Goal: Task Accomplishment & Management: Complete application form

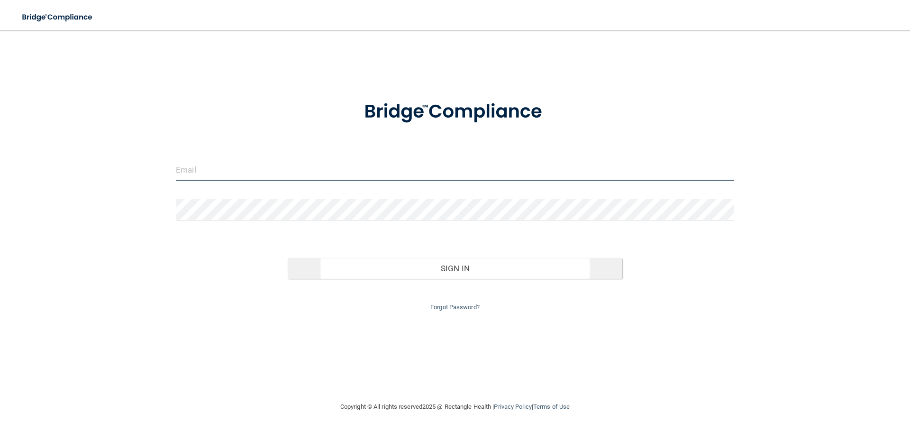
type input "[EMAIL_ADDRESS][DOMAIN_NAME]"
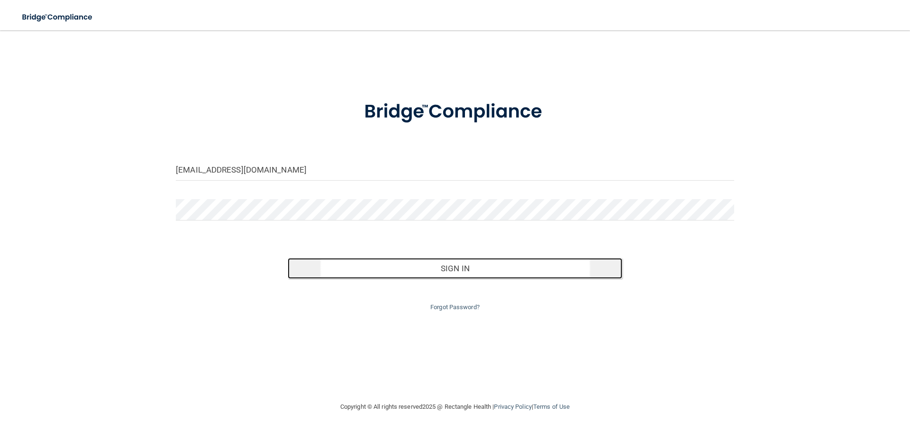
click at [462, 269] on button "Sign In" at bounding box center [455, 268] width 335 height 21
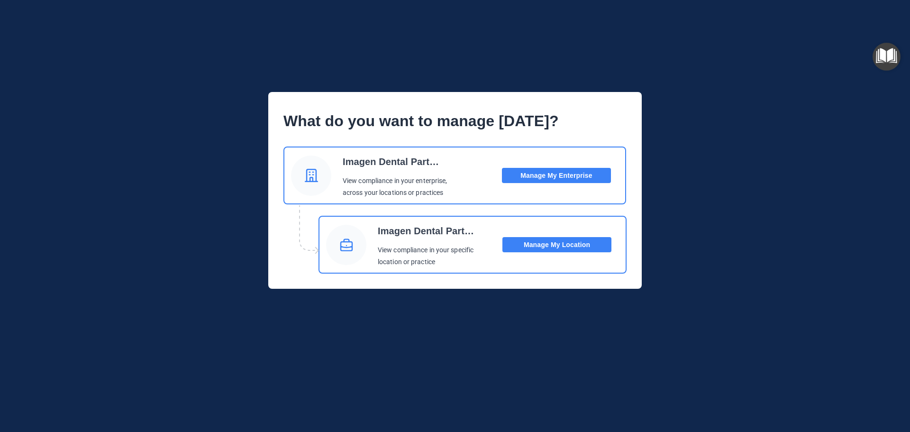
click at [575, 180] on button "Manage My Enterprise" at bounding box center [556, 175] width 109 height 15
click at [564, 171] on button "Manage My Enterprise" at bounding box center [556, 175] width 109 height 15
click at [549, 248] on button "Manage My Location" at bounding box center [557, 244] width 109 height 15
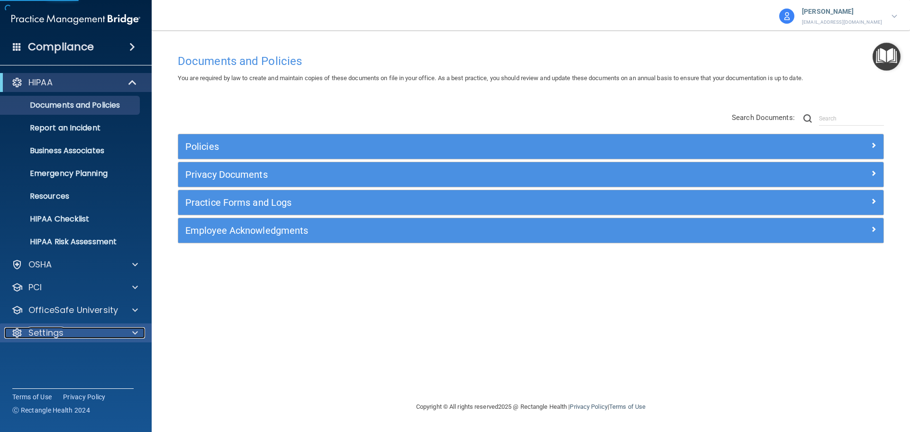
click at [73, 338] on div "Settings" at bounding box center [63, 332] width 118 height 11
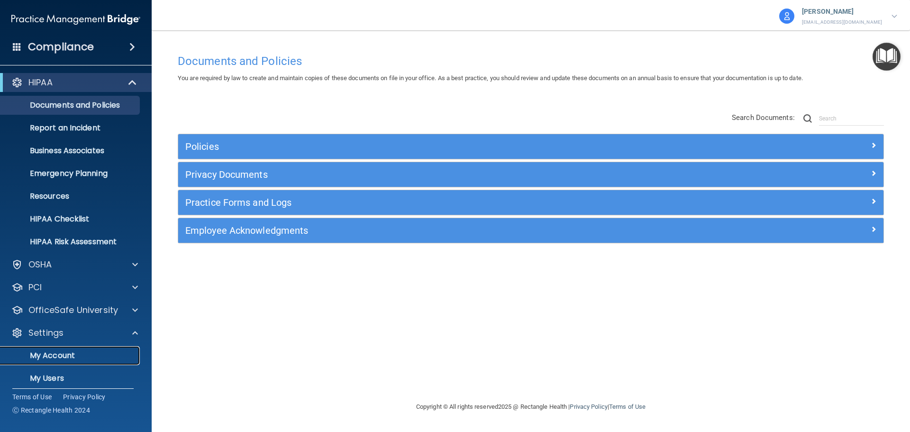
click at [74, 359] on p "My Account" at bounding box center [70, 355] width 129 height 9
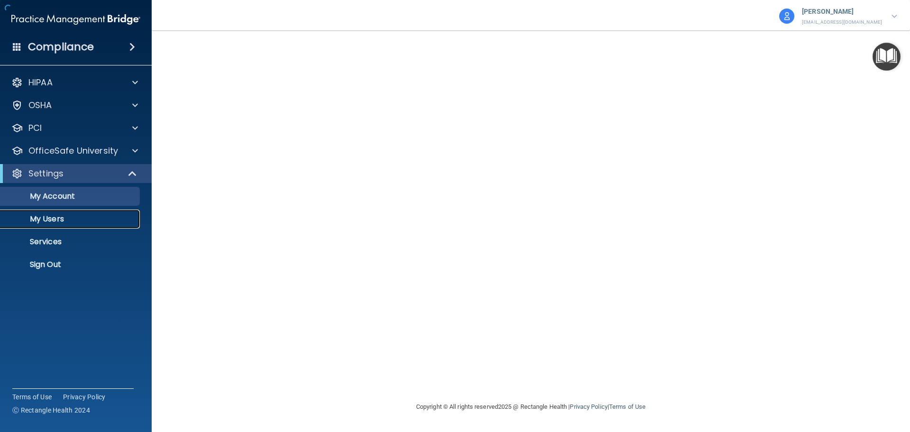
click at [71, 213] on link "My Users" at bounding box center [65, 219] width 149 height 19
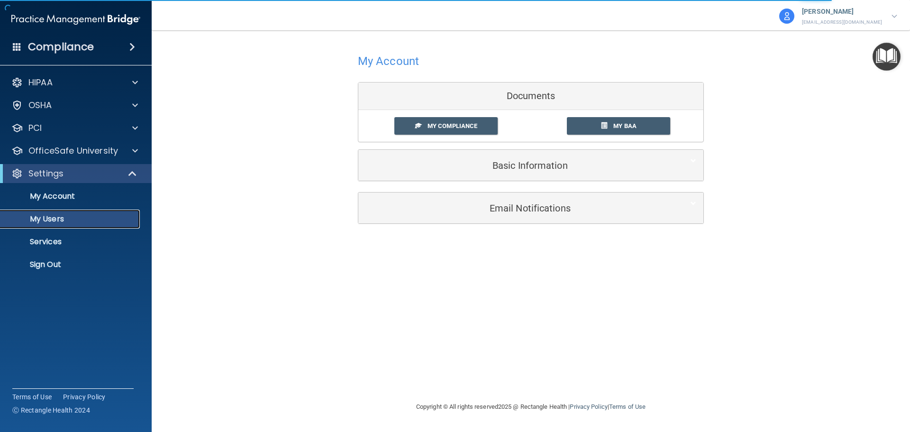
select select "20"
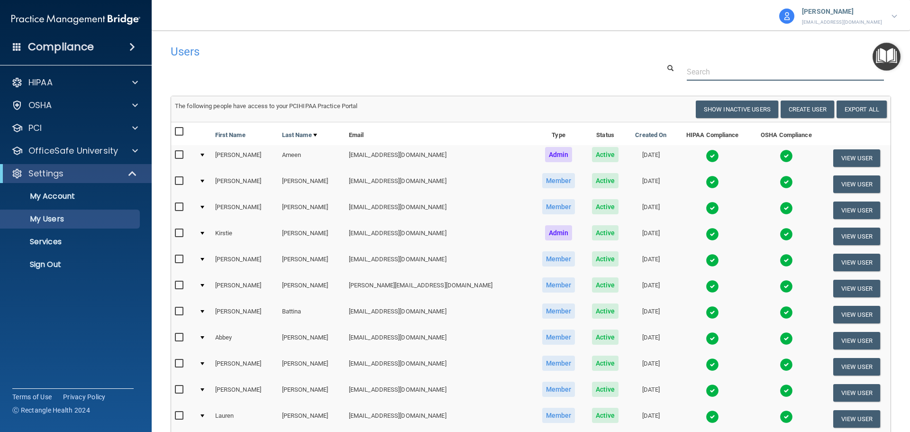
click at [712, 73] on input "text" at bounding box center [785, 72] width 197 height 18
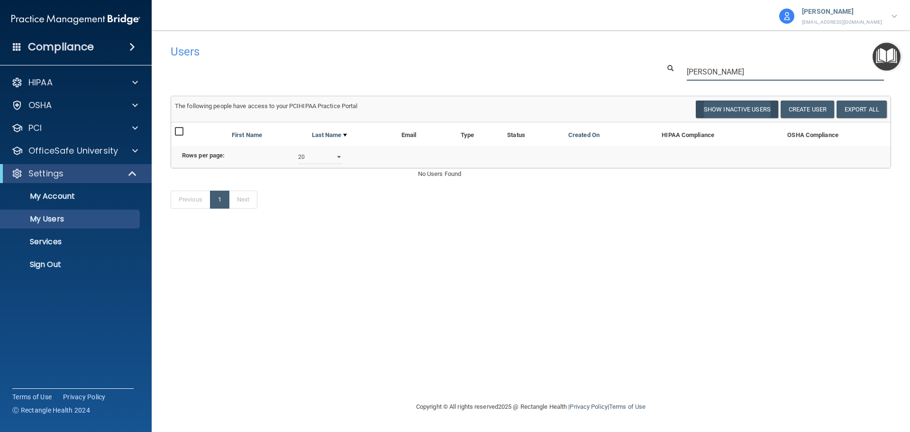
type input "[PERSON_NAME]"
click at [736, 107] on button "Show Inactive Users" at bounding box center [737, 110] width 82 height 18
select select "20"
click at [724, 70] on input "[PERSON_NAME]" at bounding box center [785, 72] width 197 height 18
drag, startPoint x: 728, startPoint y: 73, endPoint x: 680, endPoint y: 77, distance: 47.6
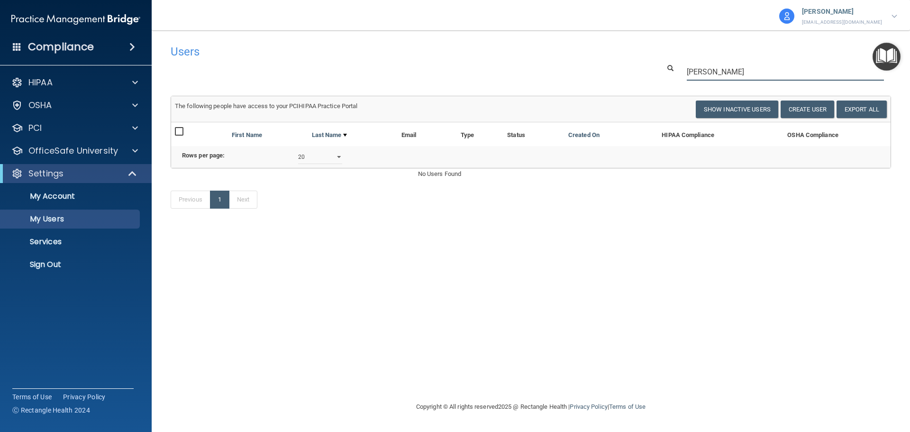
click at [681, 77] on div "[PERSON_NAME]" at bounding box center [785, 72] width 211 height 18
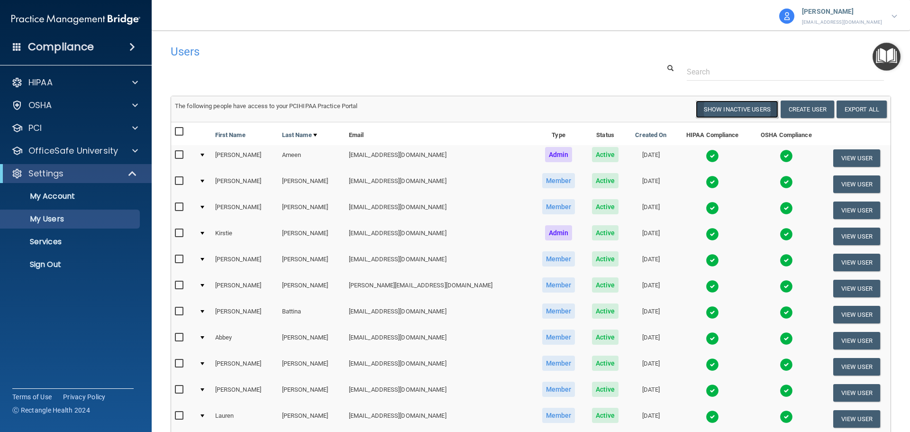
click at [741, 104] on button "Show Inactive Users" at bounding box center [737, 110] width 82 height 18
select select "20"
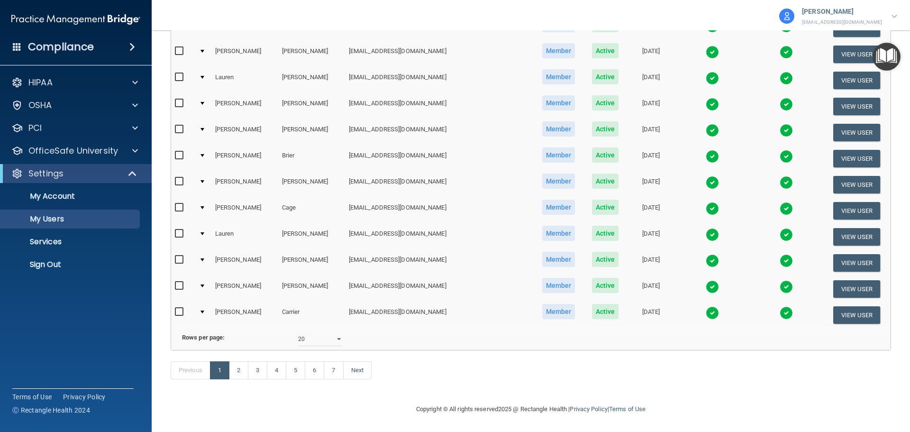
scroll to position [353, 0]
click at [244, 366] on link "2" at bounding box center [238, 370] width 19 height 18
select select "20"
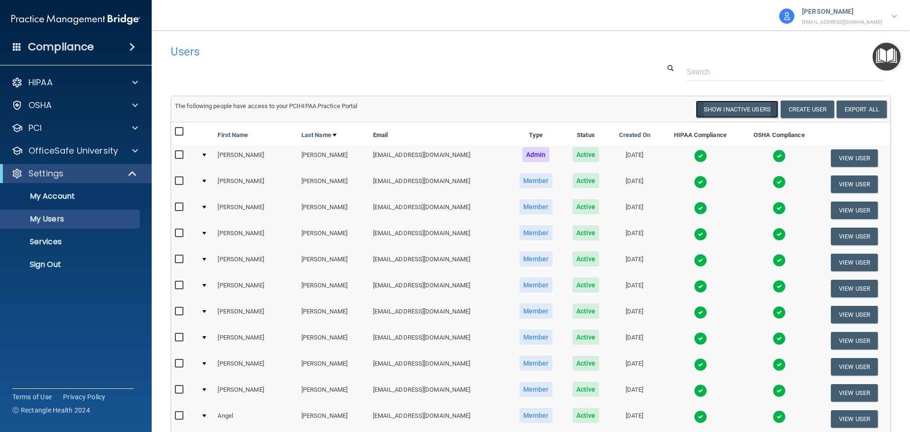
click at [722, 111] on button "Show Inactive Users" at bounding box center [737, 110] width 82 height 18
select select "20"
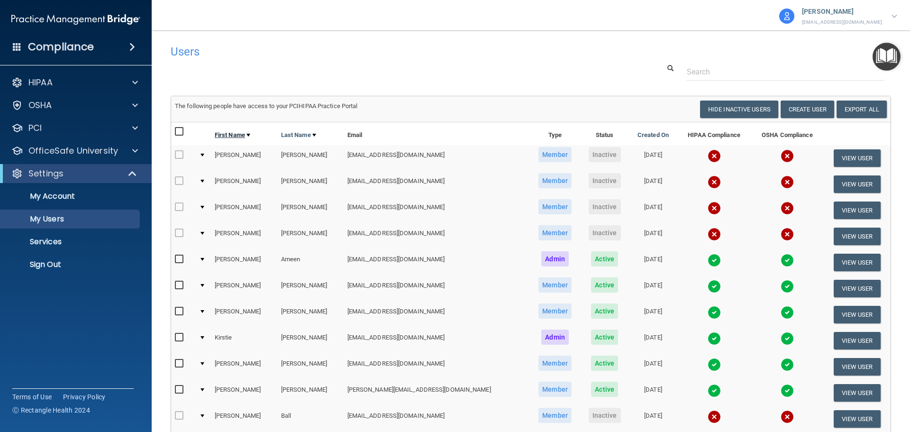
click at [233, 137] on link "First Name" at bounding box center [233, 134] width 36 height 11
select select "20"
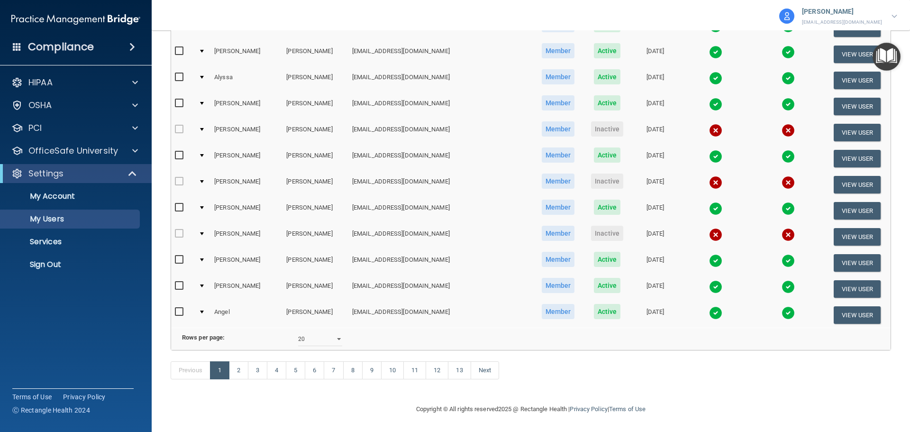
scroll to position [353, 0]
click at [244, 370] on link "2" at bounding box center [238, 370] width 19 height 18
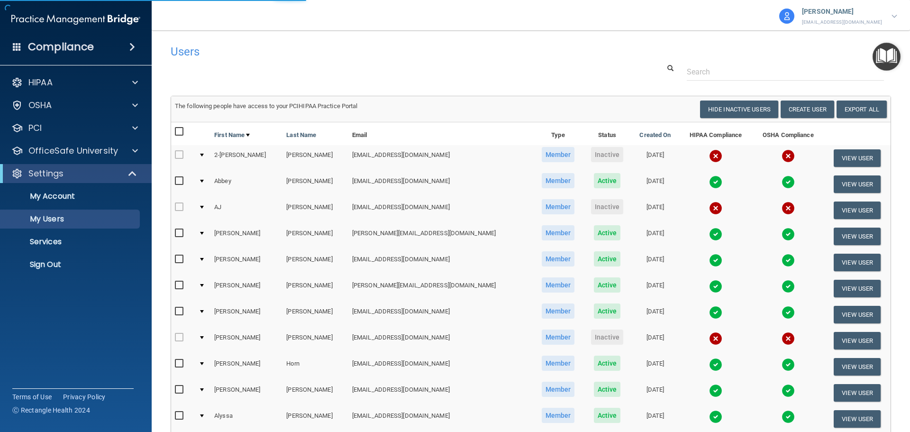
select select "20"
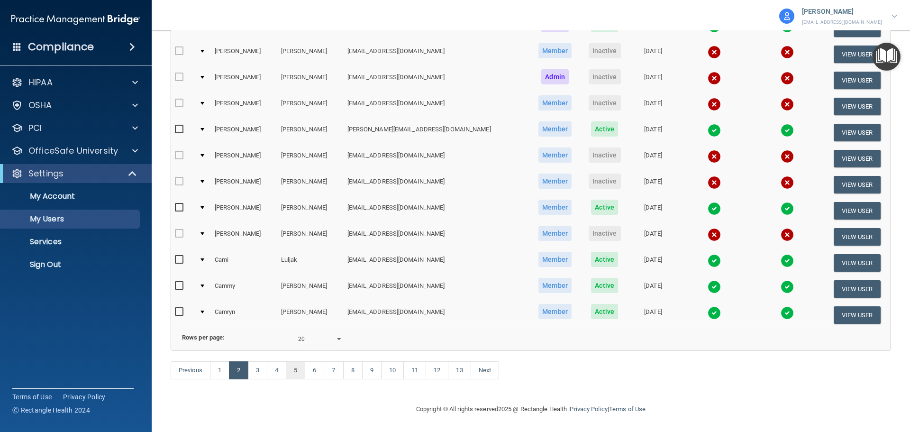
scroll to position [353, 0]
click at [257, 371] on link "3" at bounding box center [257, 370] width 19 height 18
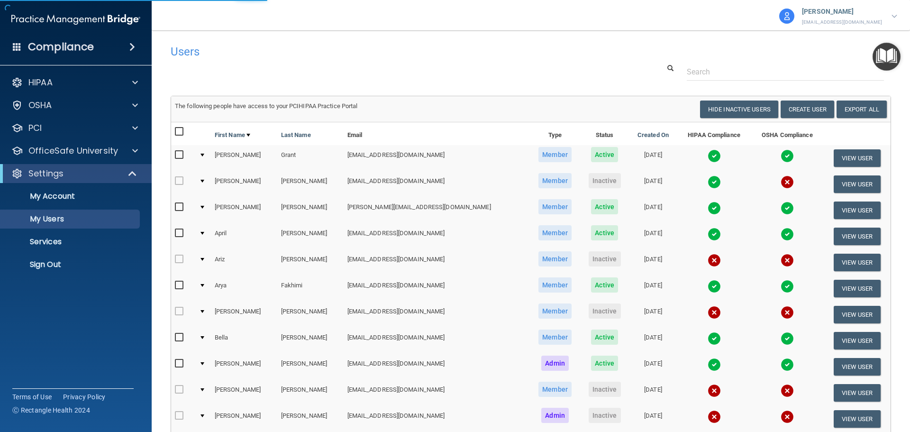
select select "20"
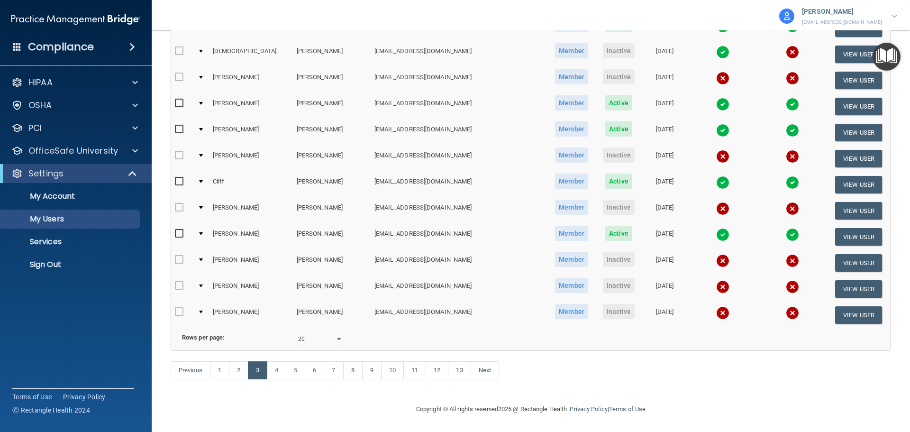
scroll to position [353, 0]
click at [279, 373] on link "4" at bounding box center [276, 370] width 19 height 18
select select "20"
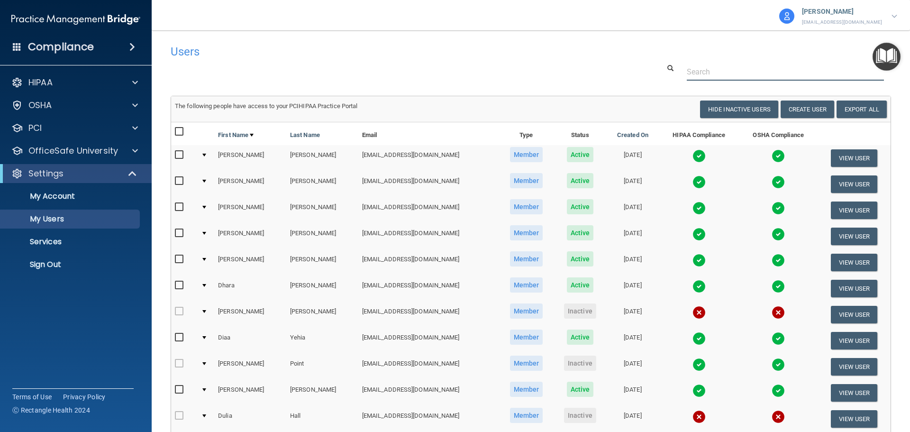
click at [723, 73] on input "text" at bounding box center [785, 72] width 197 height 18
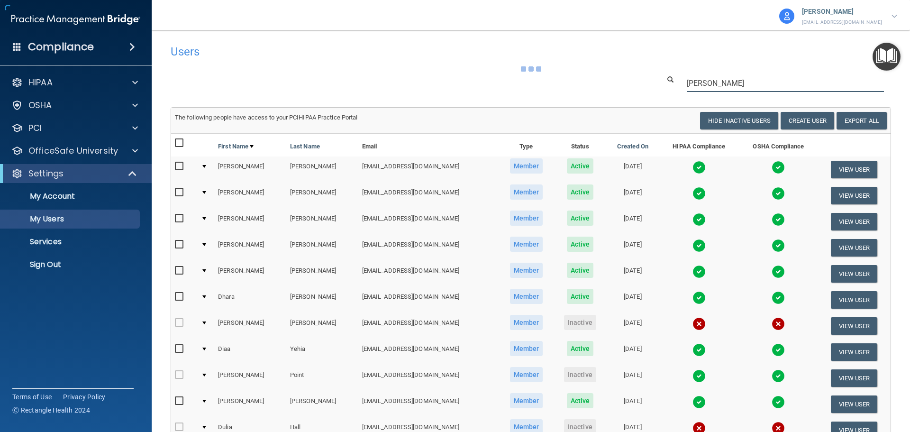
type input "[PERSON_NAME]"
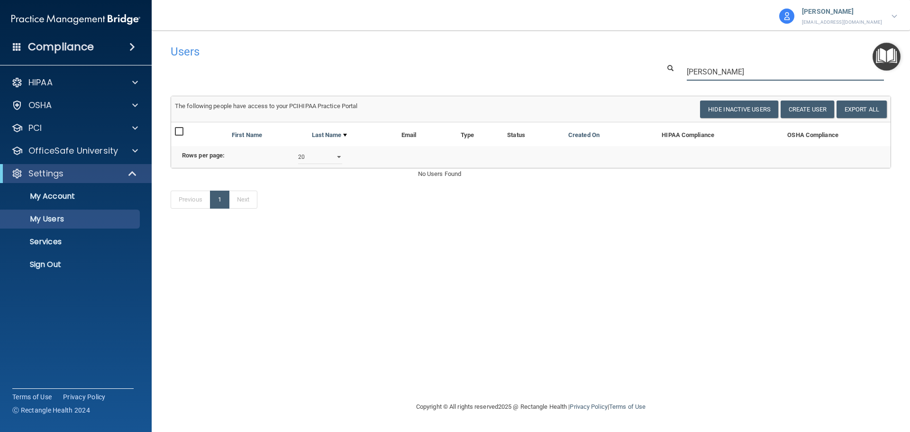
drag, startPoint x: 723, startPoint y: 73, endPoint x: 669, endPoint y: 73, distance: 54.0
click at [669, 73] on div "[PERSON_NAME]" at bounding box center [775, 72] width 245 height 18
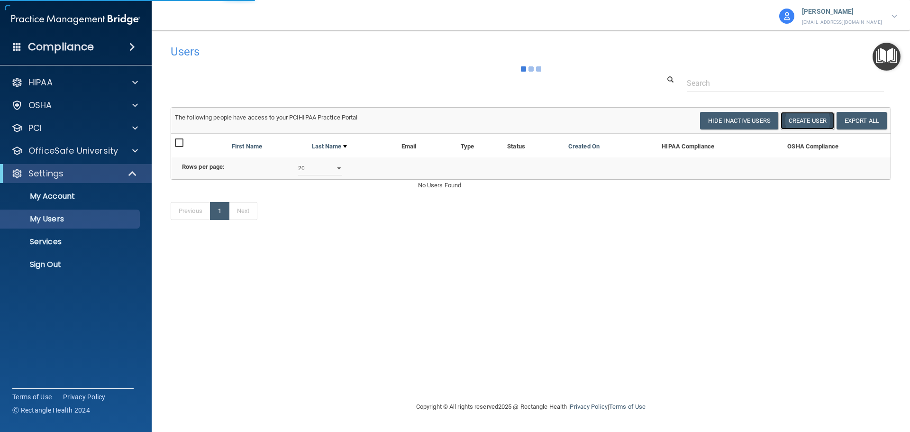
click at [809, 122] on button "Create User" at bounding box center [808, 121] width 54 height 18
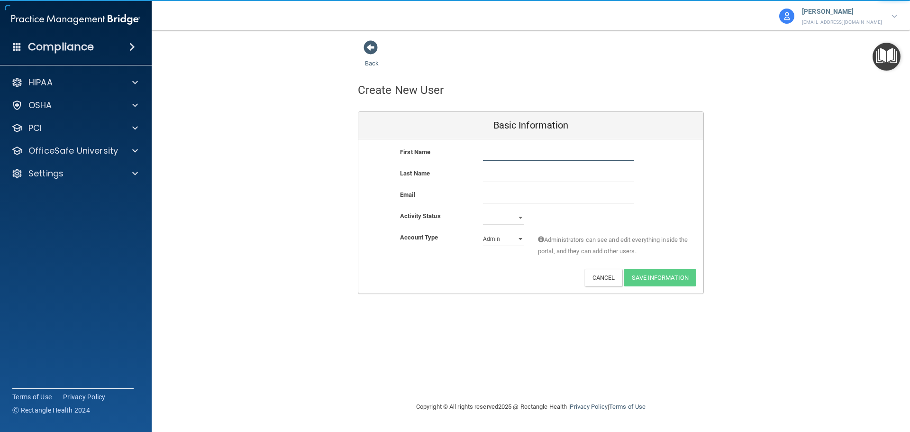
click at [523, 153] on input "text" at bounding box center [558, 153] width 151 height 14
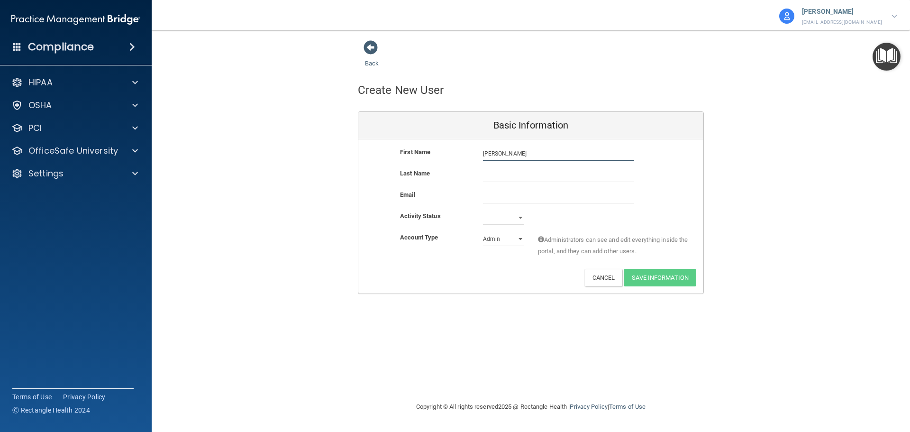
type input "[PERSON_NAME]"
click at [538, 176] on input "text" at bounding box center [558, 175] width 151 height 14
type input "[PERSON_NAME]"
click at [528, 199] on input "email" at bounding box center [558, 196] width 151 height 14
click at [686, 175] on div "Last Name [PERSON_NAME]" at bounding box center [530, 175] width 345 height 14
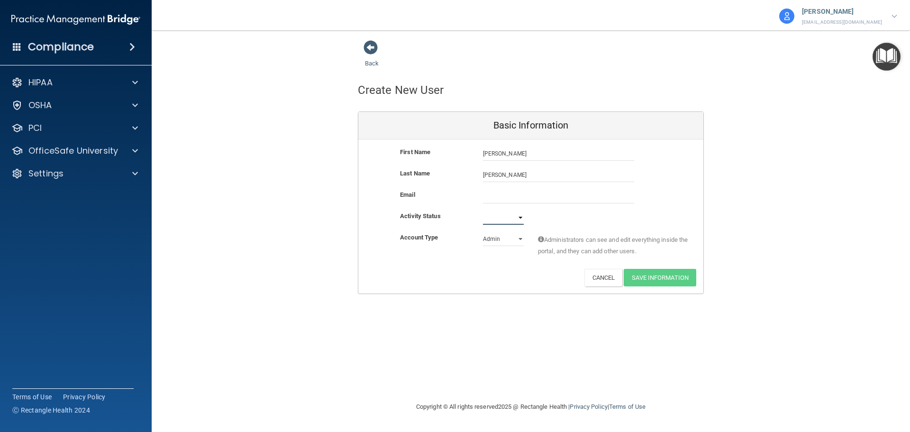
click at [524, 222] on div "Active Inactive" at bounding box center [503, 217] width 55 height 14
select select "active"
click at [483, 210] on select "Active Inactive" at bounding box center [503, 217] width 41 height 14
click at [523, 238] on select "Admin Member" at bounding box center [503, 239] width 41 height 14
select select "practice_member"
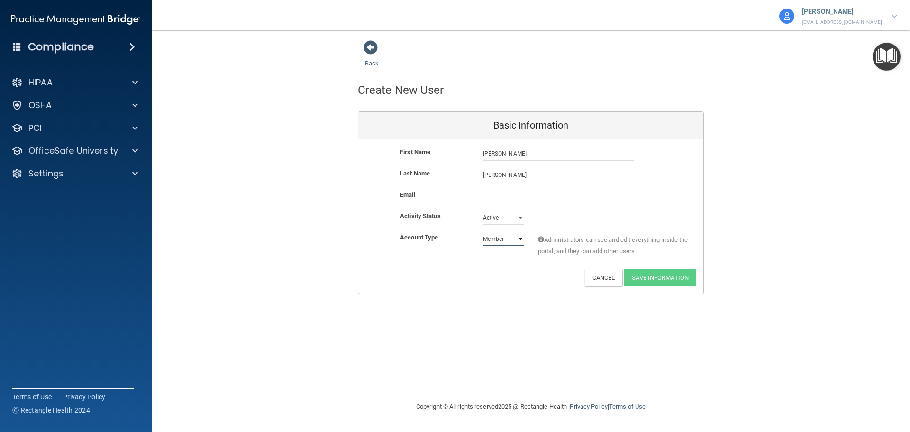
click at [483, 232] on select "Admin Member" at bounding box center [503, 239] width 41 height 14
click at [527, 196] on input "email" at bounding box center [558, 196] width 151 height 14
drag, startPoint x: 530, startPoint y: 197, endPoint x: 547, endPoint y: 196, distance: 16.2
click at [530, 197] on input "email" at bounding box center [558, 196] width 151 height 14
paste input "[EMAIL_ADDRESS][DOMAIN_NAME]"
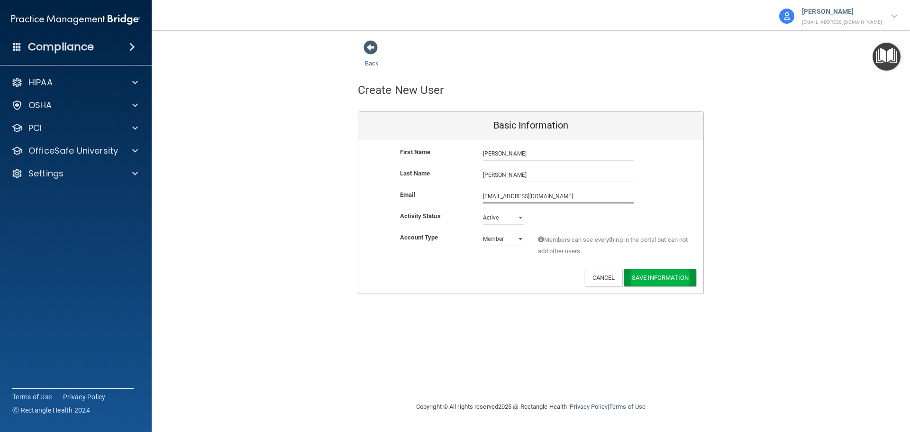
type input "[EMAIL_ADDRESS][DOMAIN_NAME]"
click at [657, 281] on button "Save Information" at bounding box center [660, 278] width 73 height 18
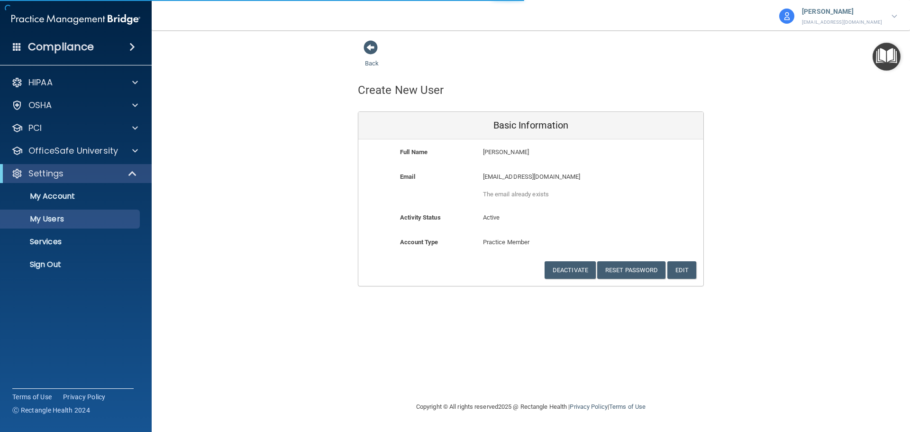
select select "20"
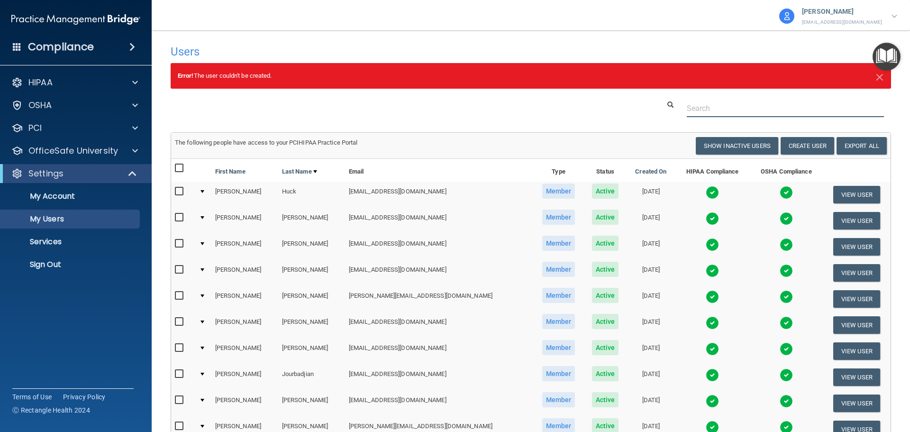
click at [734, 107] on input "text" at bounding box center [785, 109] width 197 height 18
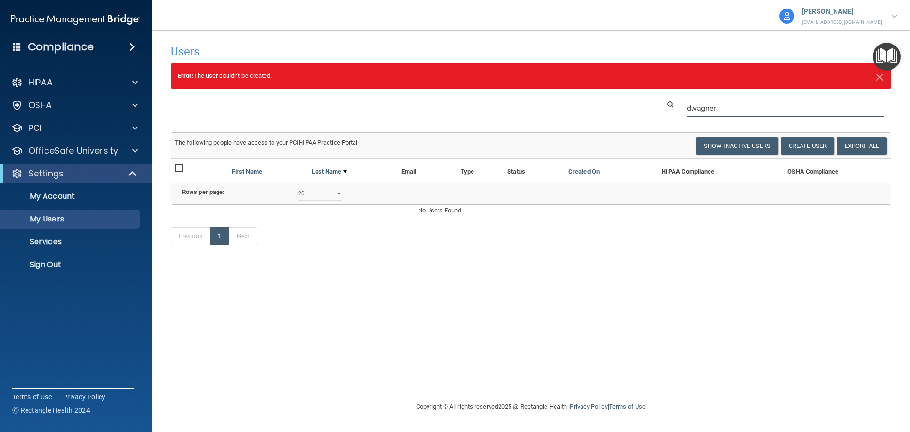
type input "dwagner"
click at [434, 293] on div "Users Success! New user created. × Error! The user couldn't be created. × Succe…" at bounding box center [531, 216] width 721 height 352
